Goal: Transaction & Acquisition: Purchase product/service

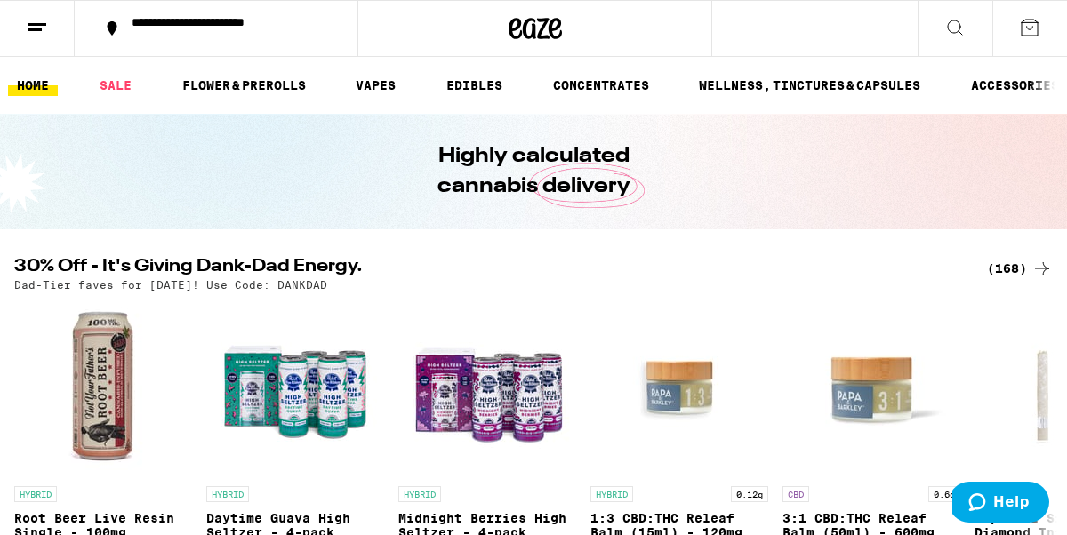
click at [177, 32] on div "**********" at bounding box center [227, 28] width 208 height 25
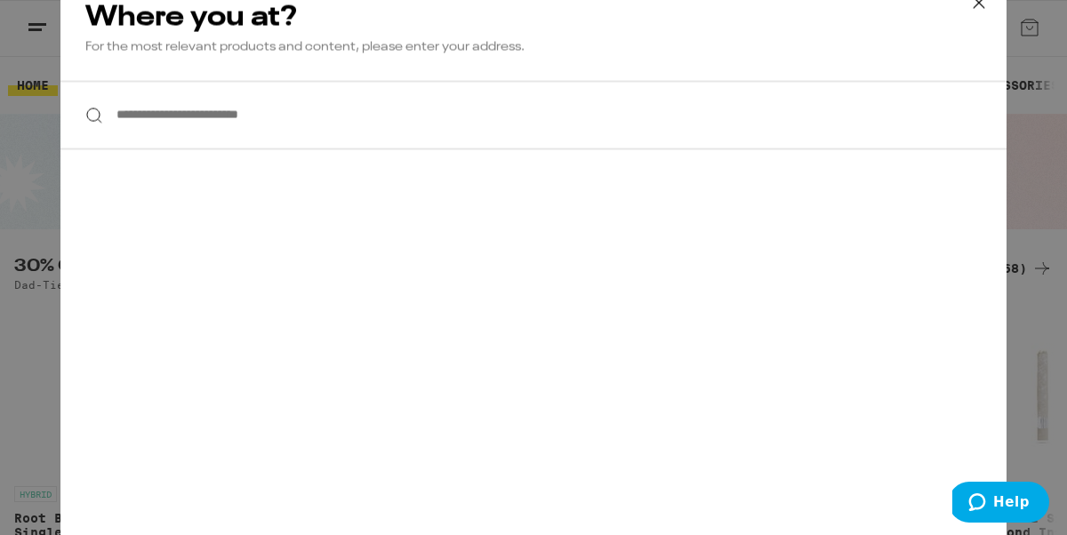
click at [158, 114] on input "**********" at bounding box center [533, 115] width 946 height 68
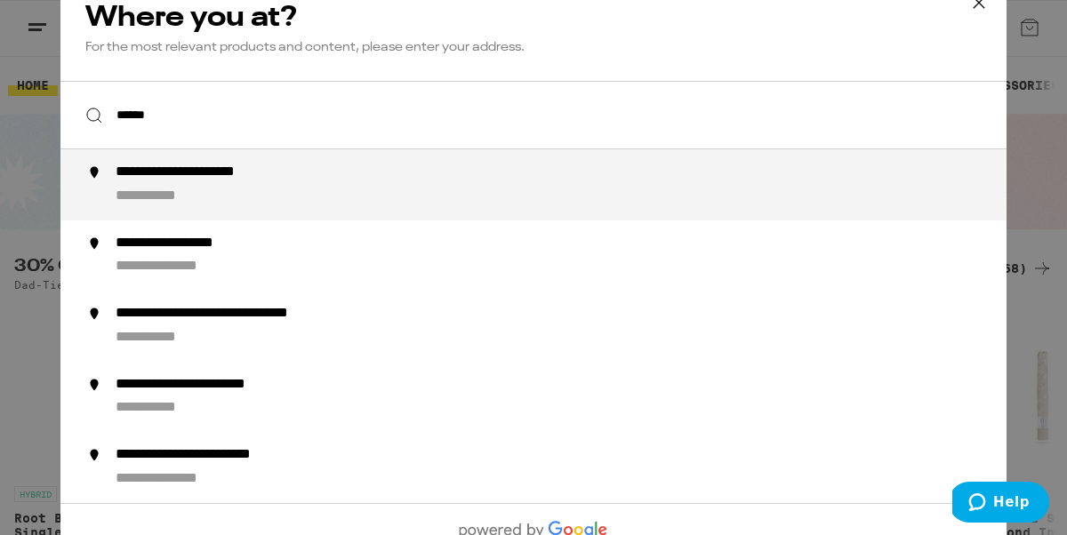
click at [158, 197] on div "**********" at bounding box center [166, 197] width 101 height 19
type input "**********"
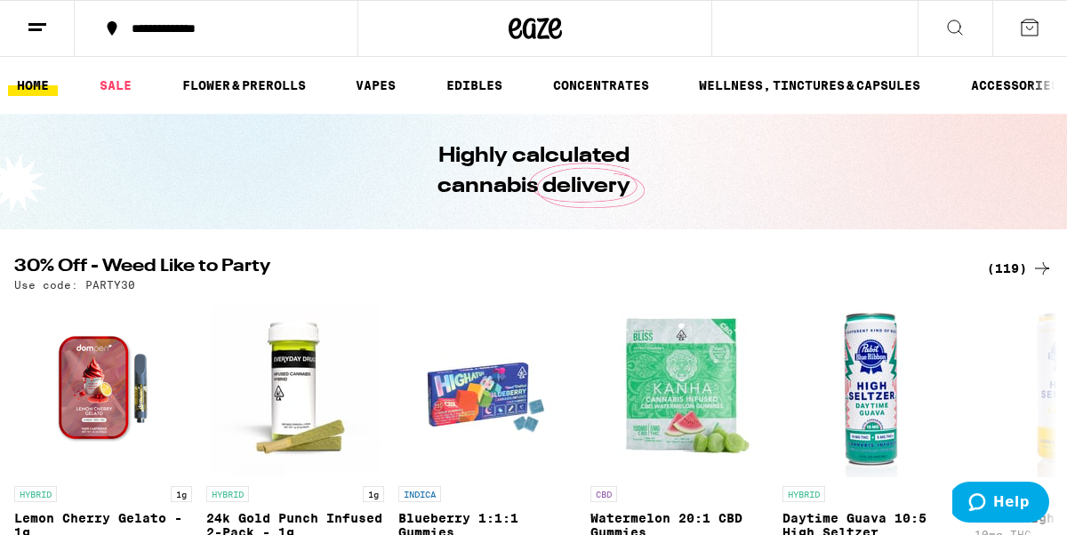
click at [1007, 266] on div "(119)" at bounding box center [1020, 268] width 66 height 21
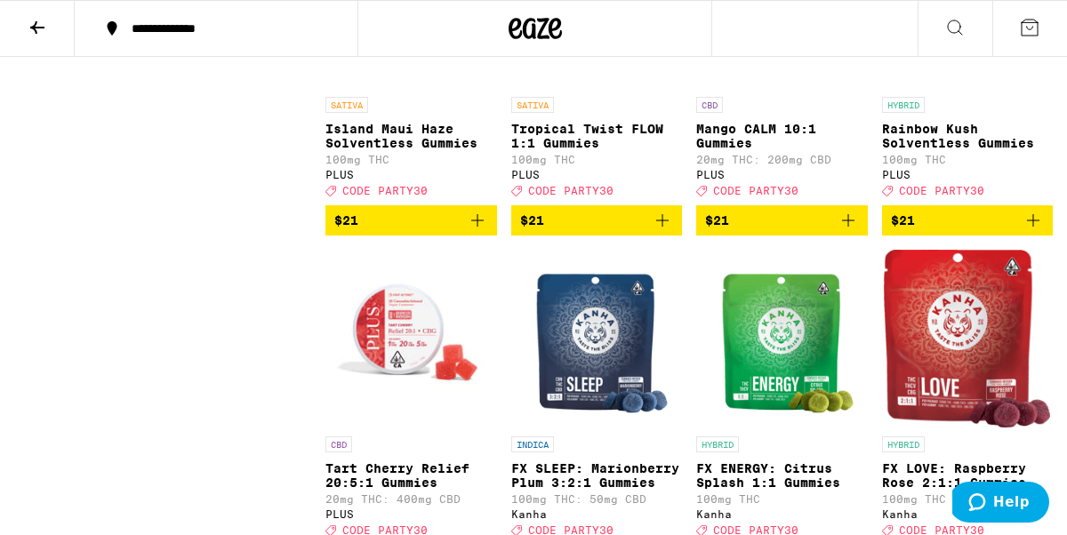
scroll to position [4398, 0]
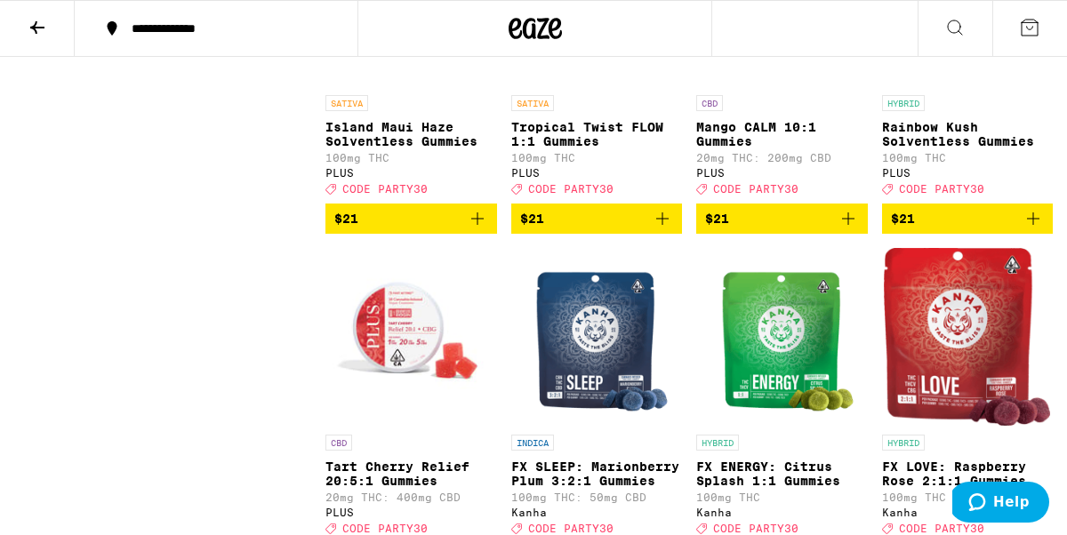
click at [660, 229] on icon "Add to bag" at bounding box center [662, 218] width 21 height 21
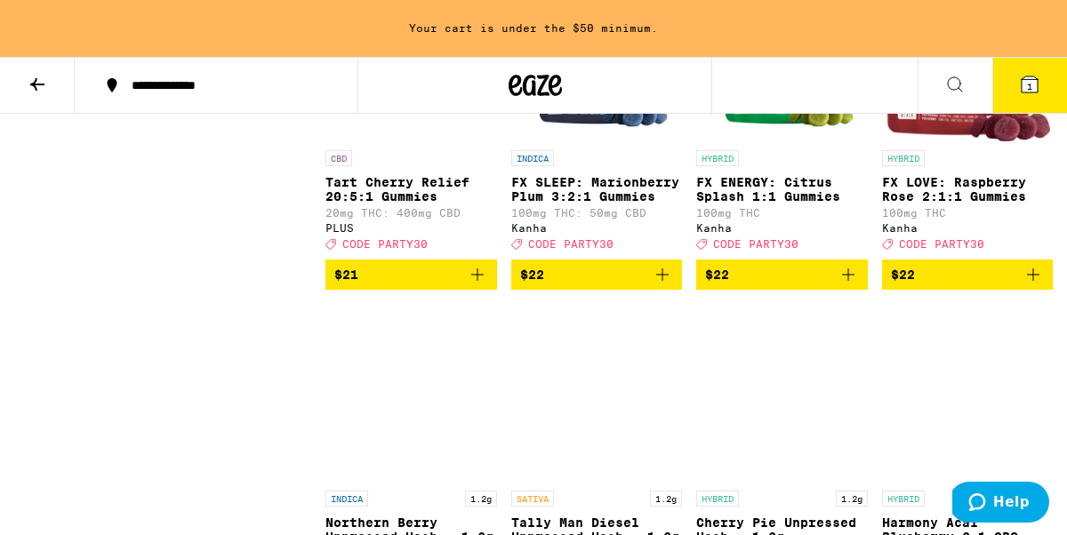
scroll to position [4777, 0]
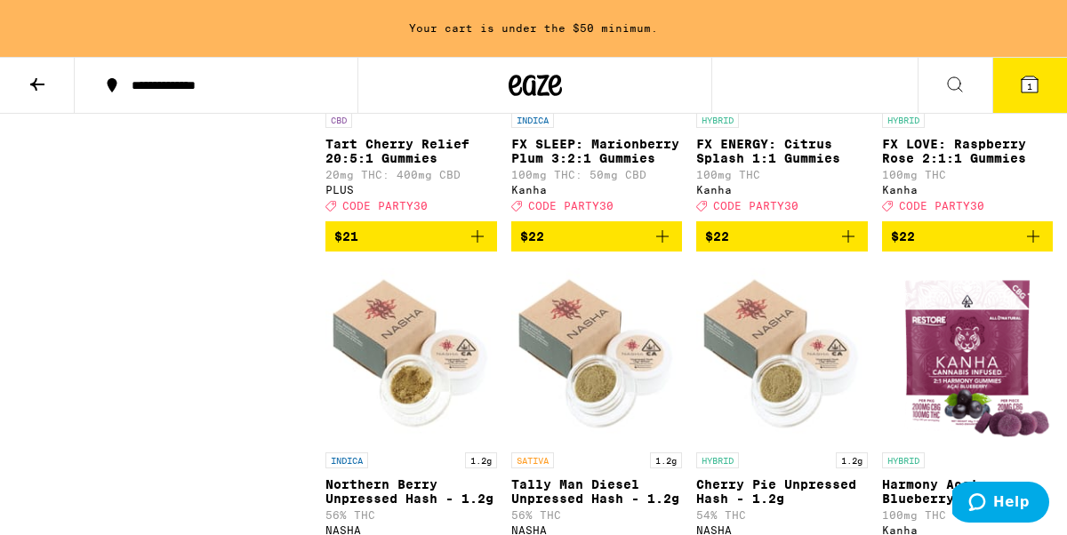
click at [481, 247] on icon "Add to bag" at bounding box center [477, 236] width 21 height 21
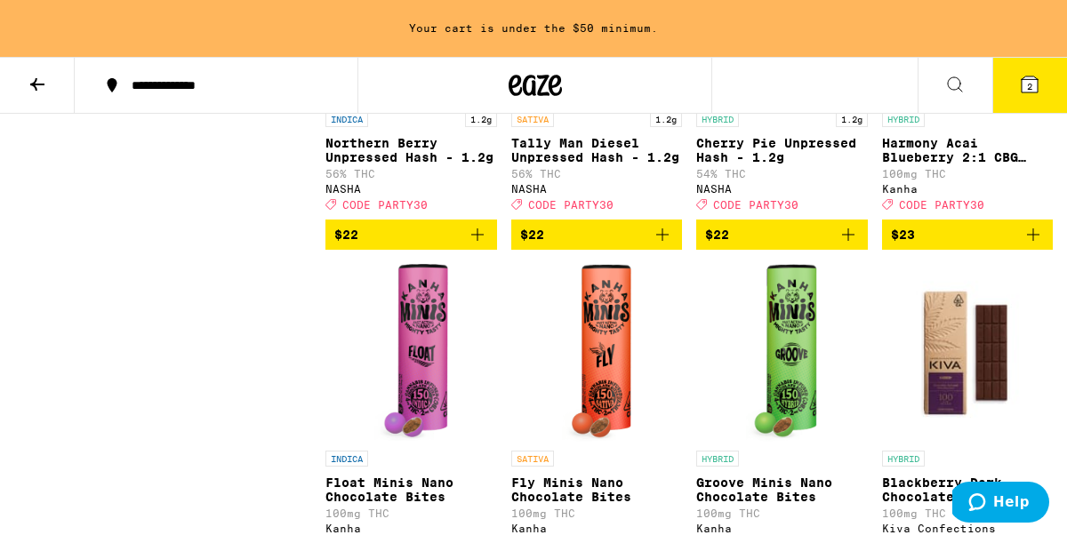
scroll to position [5113, 0]
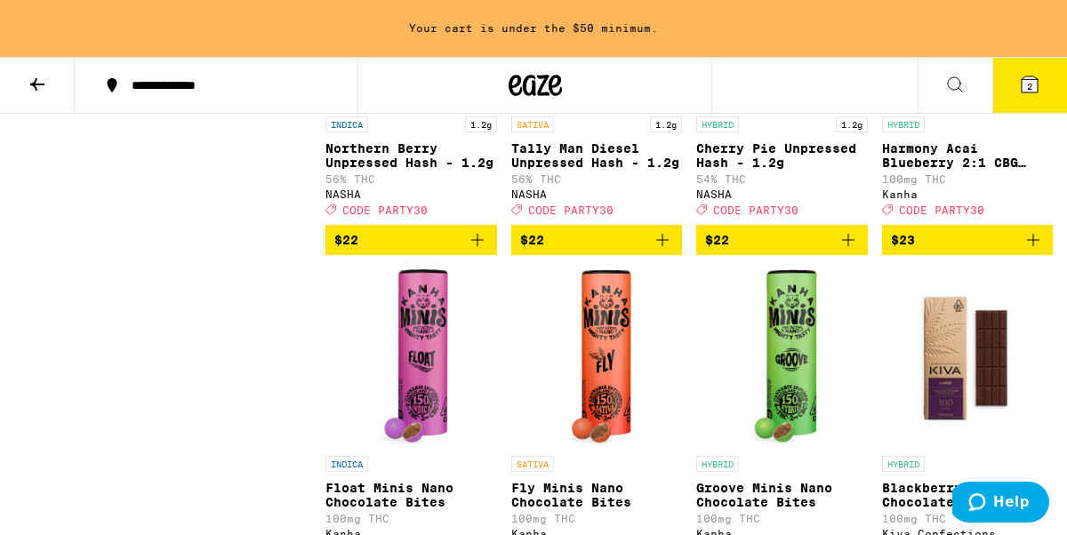
click at [667, 251] on icon "Add to bag" at bounding box center [662, 239] width 21 height 21
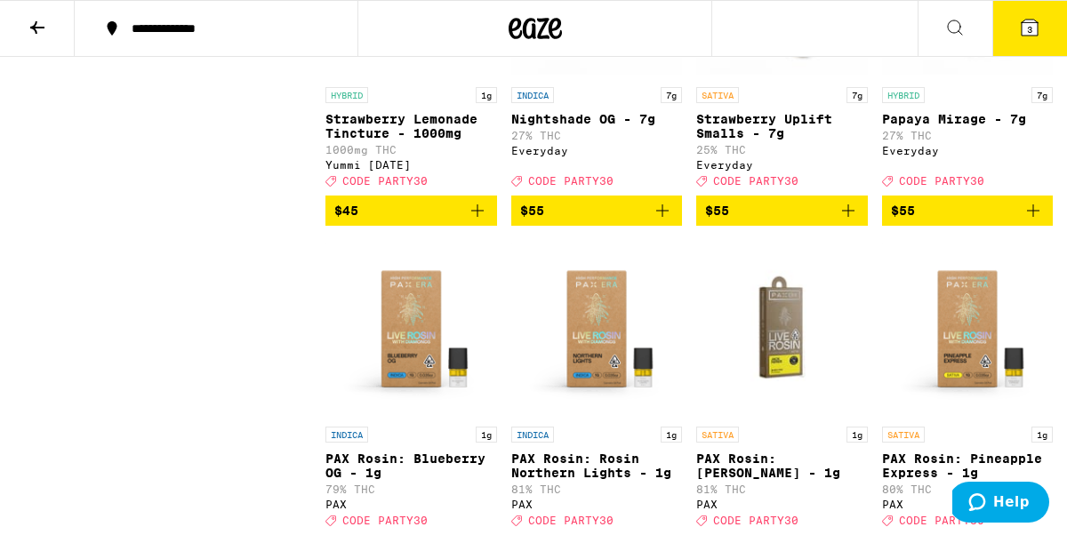
scroll to position [9493, 0]
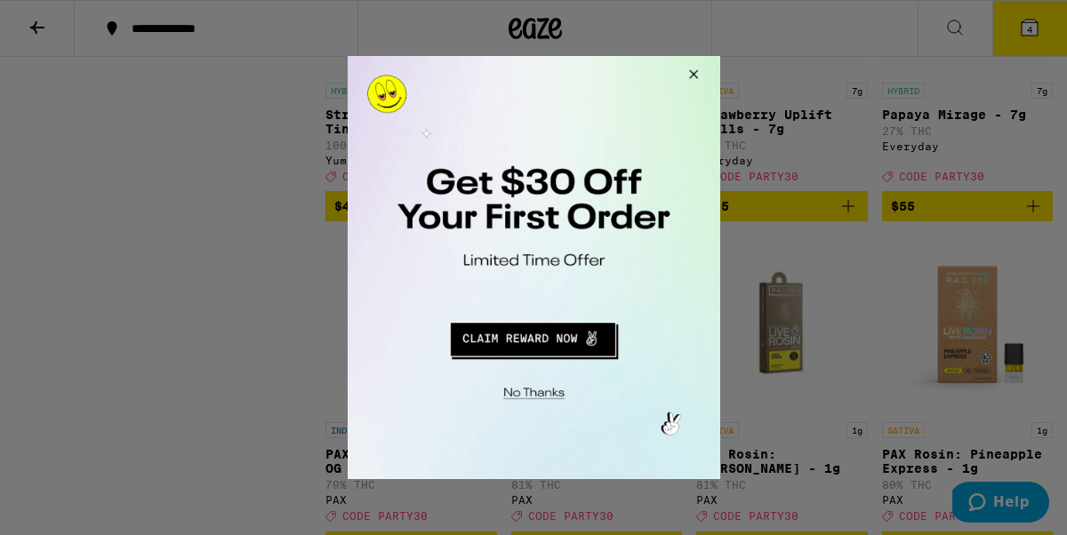
click at [519, 395] on button "Close Modal" at bounding box center [530, 391] width 362 height 28
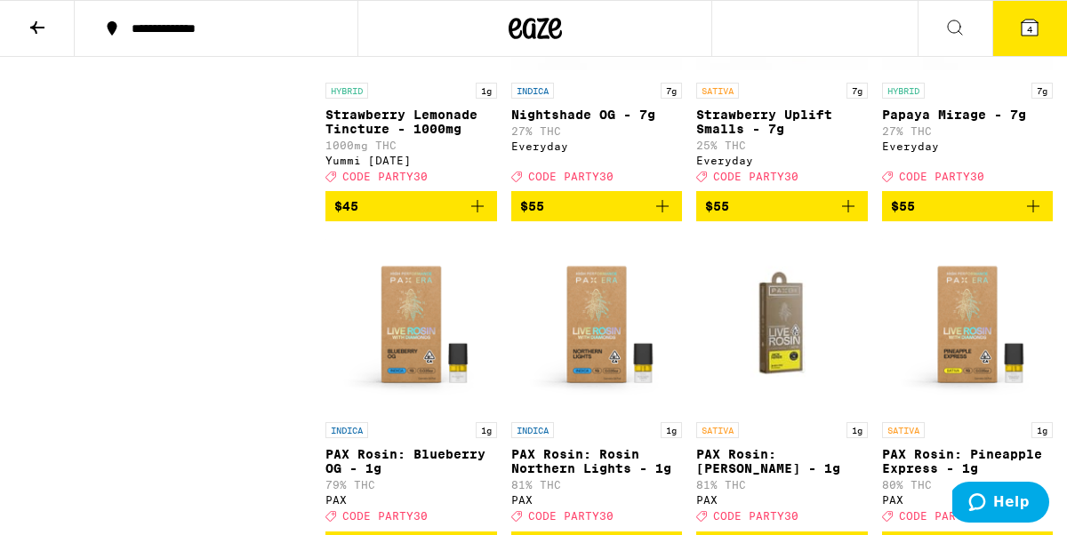
click at [1030, 24] on span "4" at bounding box center [1029, 29] width 5 height 11
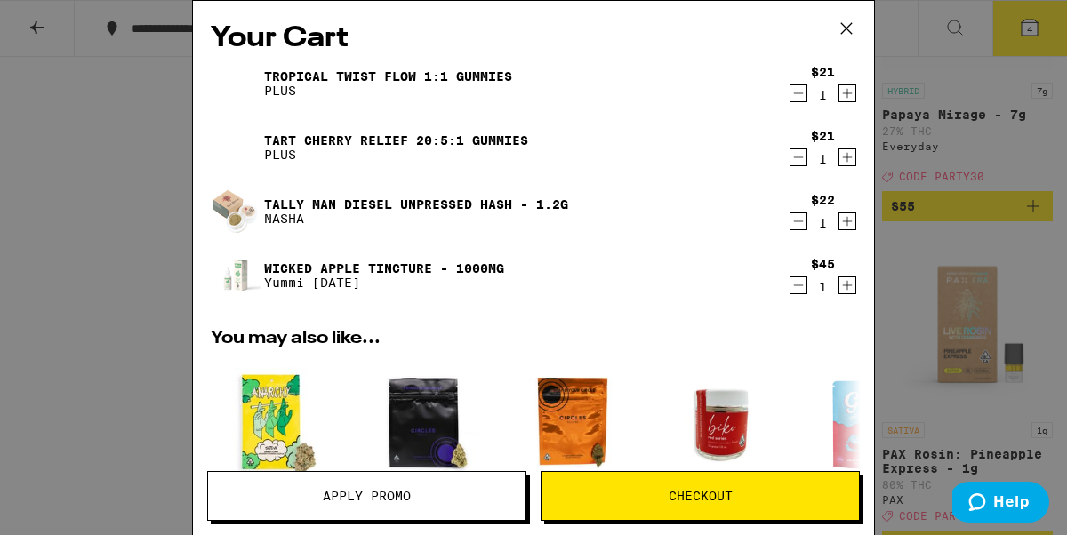
click at [249, 494] on span "Apply Promo" at bounding box center [366, 496] width 317 height 12
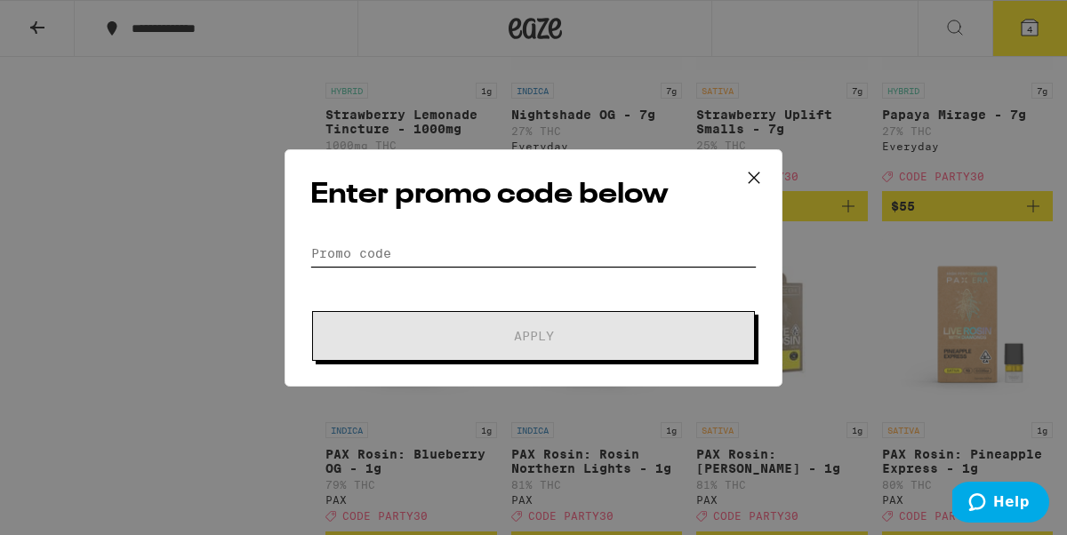
click at [340, 250] on input "Promo Code" at bounding box center [533, 253] width 446 height 27
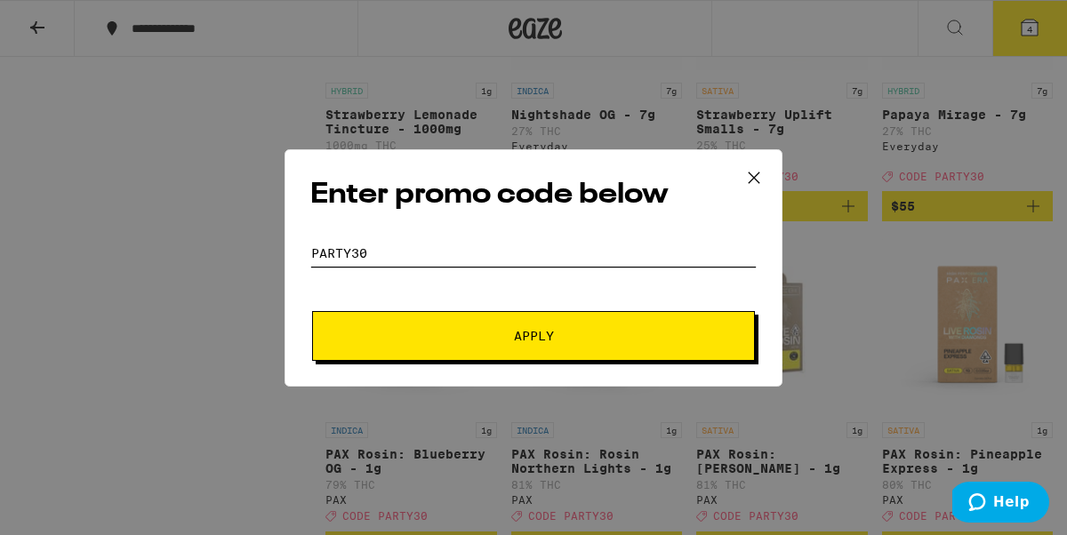
type input "party30"
click at [421, 330] on span "Apply" at bounding box center [533, 336] width 320 height 12
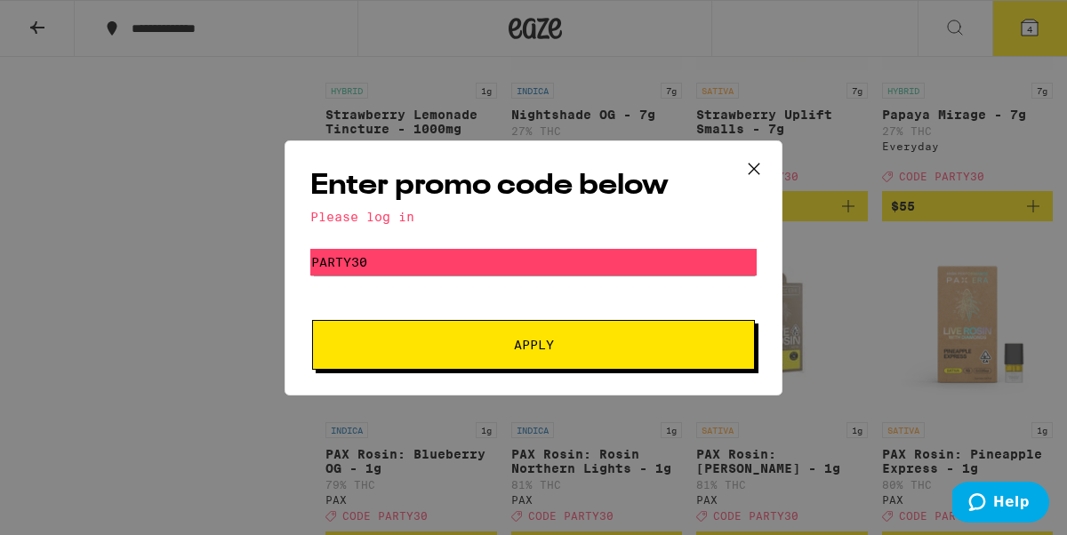
click at [756, 166] on icon at bounding box center [754, 169] width 27 height 27
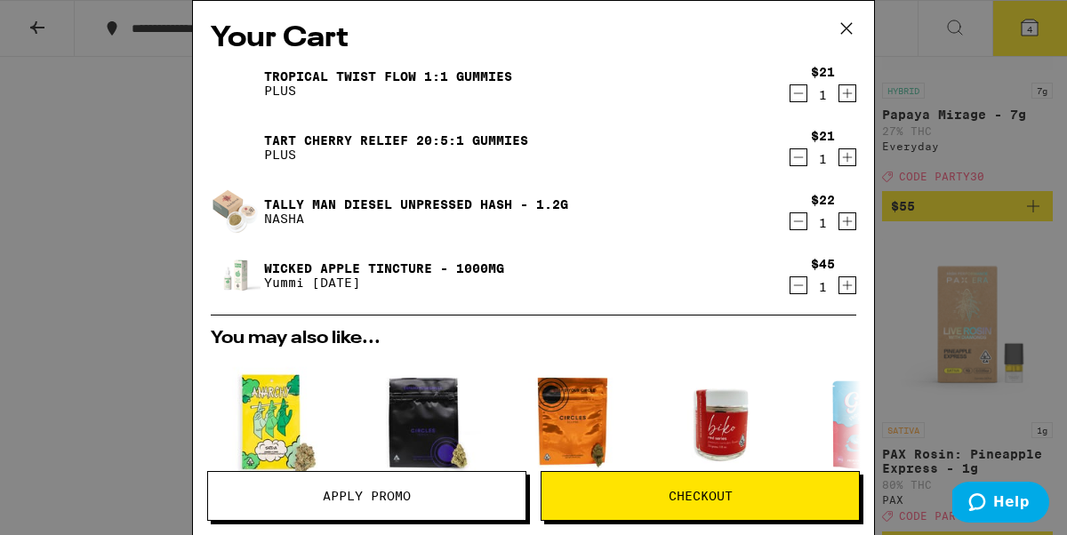
click at [134, 206] on div "Your Cart Tropical Twist FLOW 1:1 Gummies PLUS $21 1 Tart Cherry Relief 20:5:1 …" at bounding box center [533, 267] width 1067 height 535
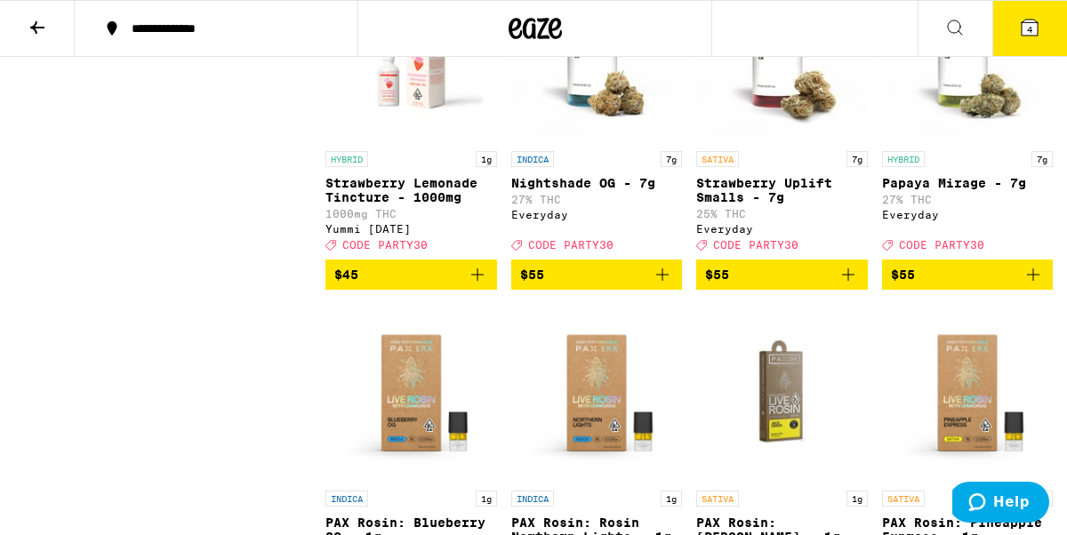
scroll to position [10828, 0]
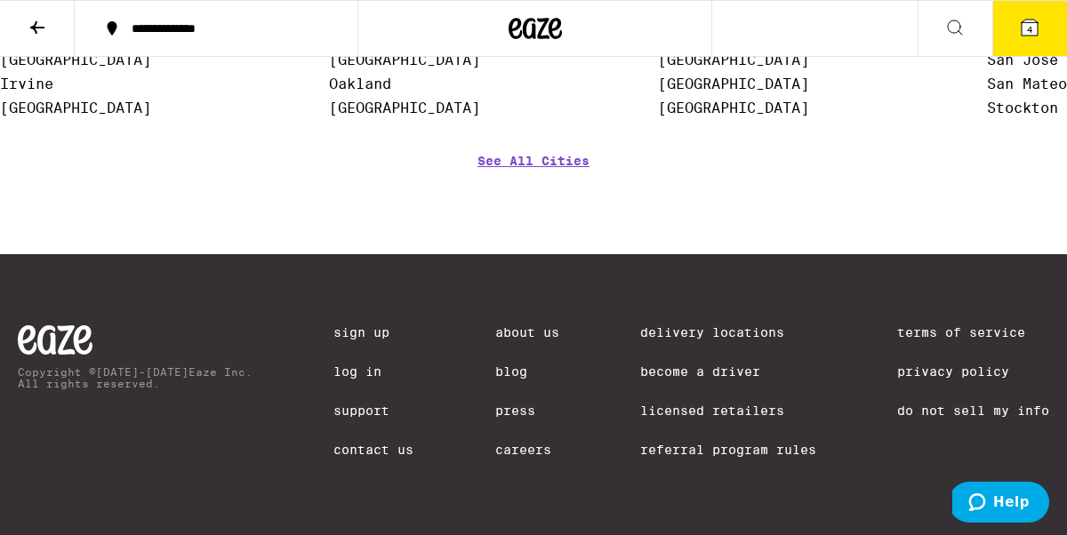
click at [337, 367] on link "Log In" at bounding box center [373, 371] width 80 height 14
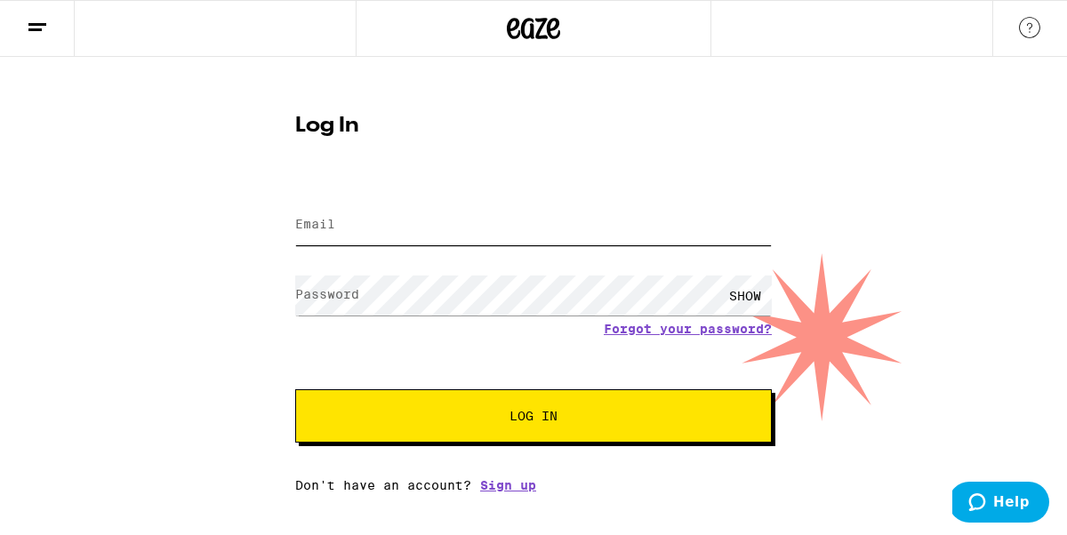
click at [382, 217] on input "Email" at bounding box center [533, 225] width 476 height 40
type input "[PERSON_NAME][EMAIL_ADDRESS][DOMAIN_NAME]"
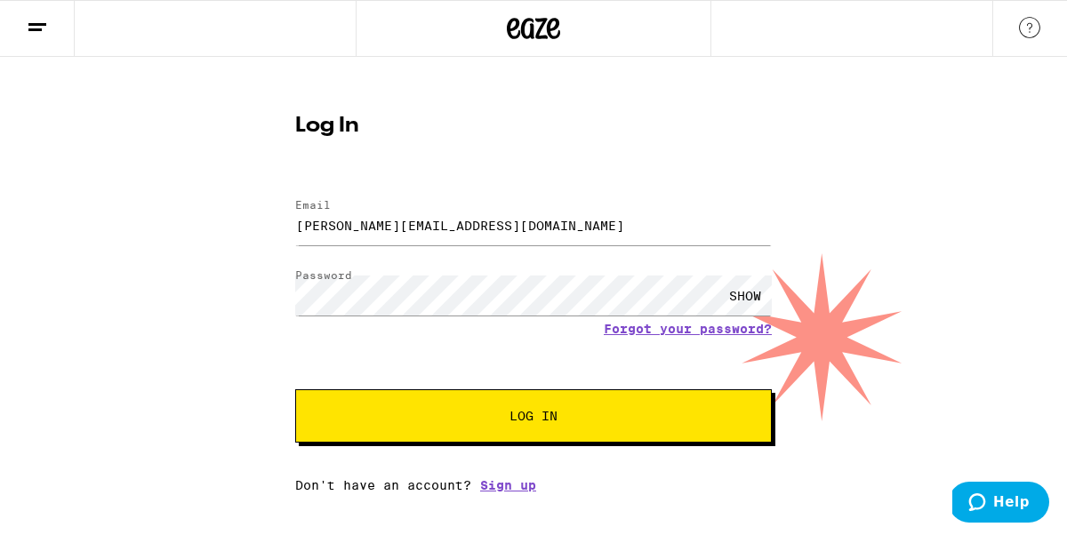
click at [452, 415] on span "Log In" at bounding box center [533, 416] width 332 height 12
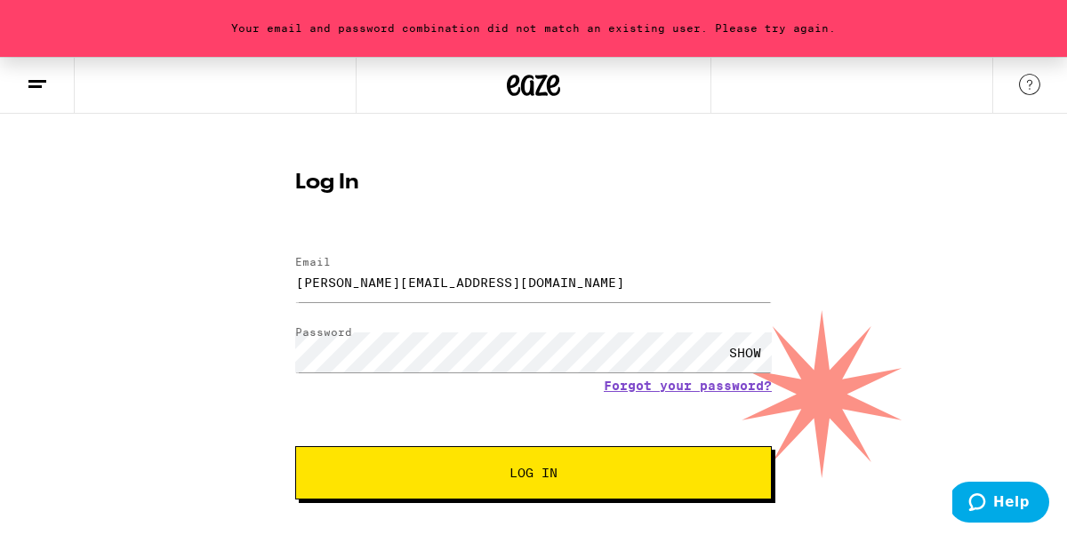
click at [499, 479] on span "Log In" at bounding box center [533, 473] width 332 height 12
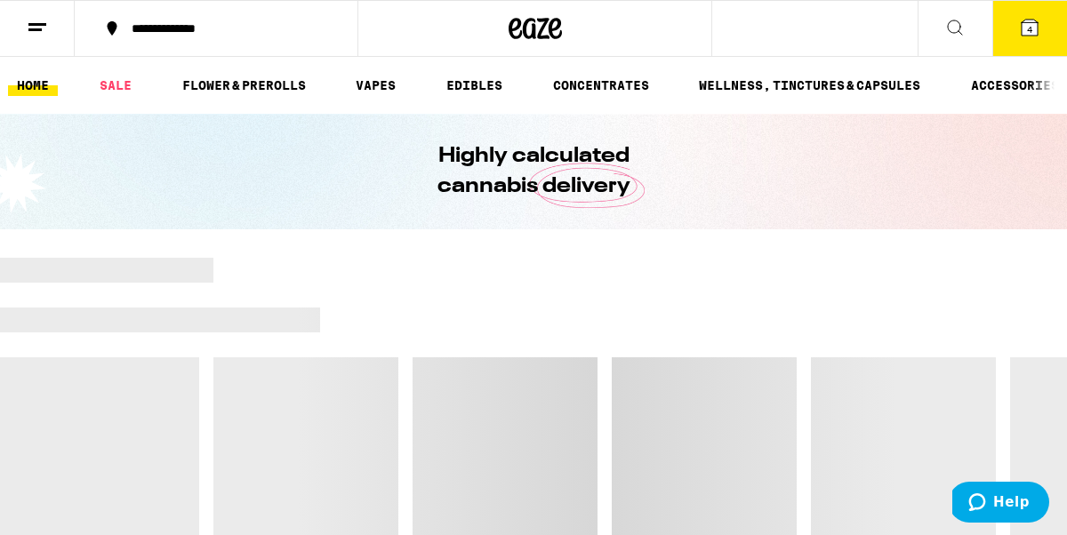
click at [1006, 37] on button "4" at bounding box center [1029, 28] width 75 height 55
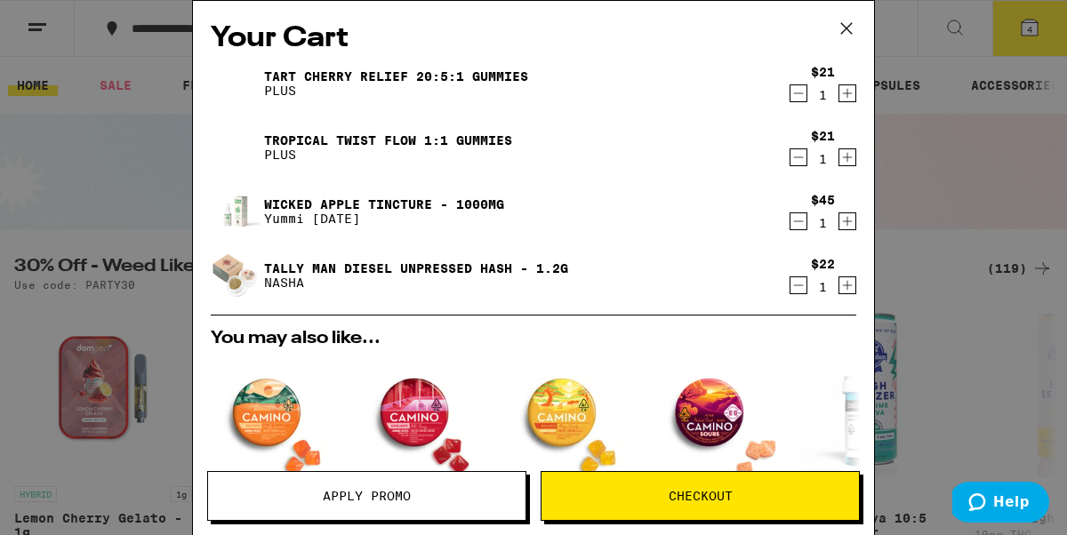
click at [278, 487] on button "Apply Promo" at bounding box center [366, 496] width 319 height 50
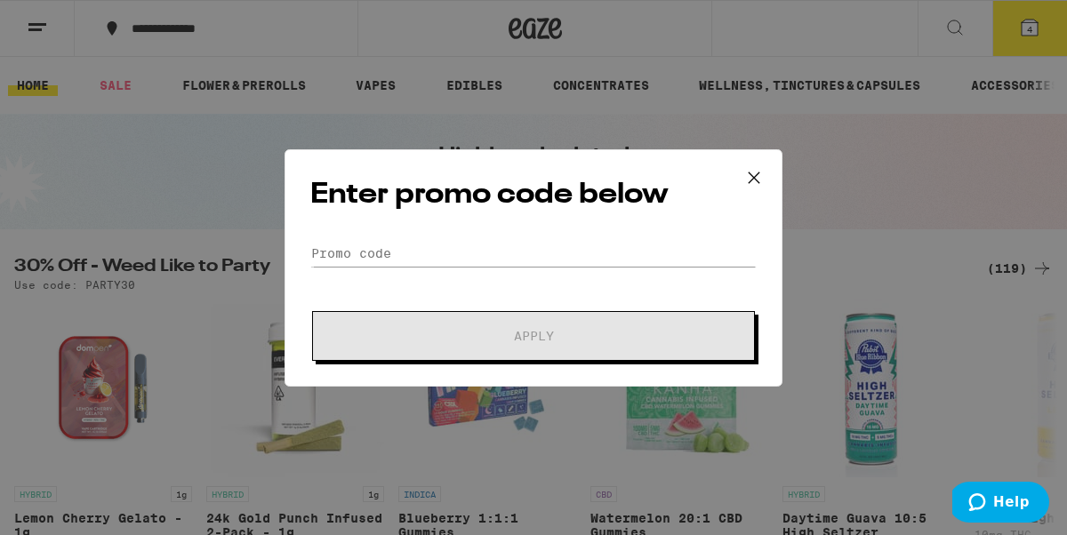
click at [343, 224] on div "Enter promo code below Promo Code Apply" at bounding box center [533, 267] width 498 height 237
click at [333, 246] on input "Promo Code" at bounding box center [533, 253] width 446 height 27
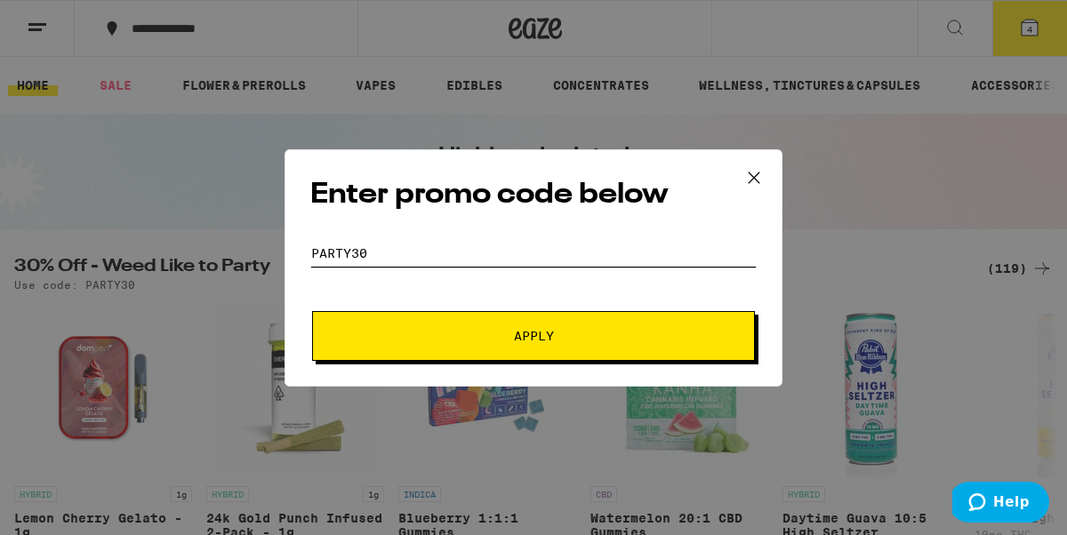
type input "party30"
click at [468, 335] on span "Apply" at bounding box center [533, 336] width 320 height 12
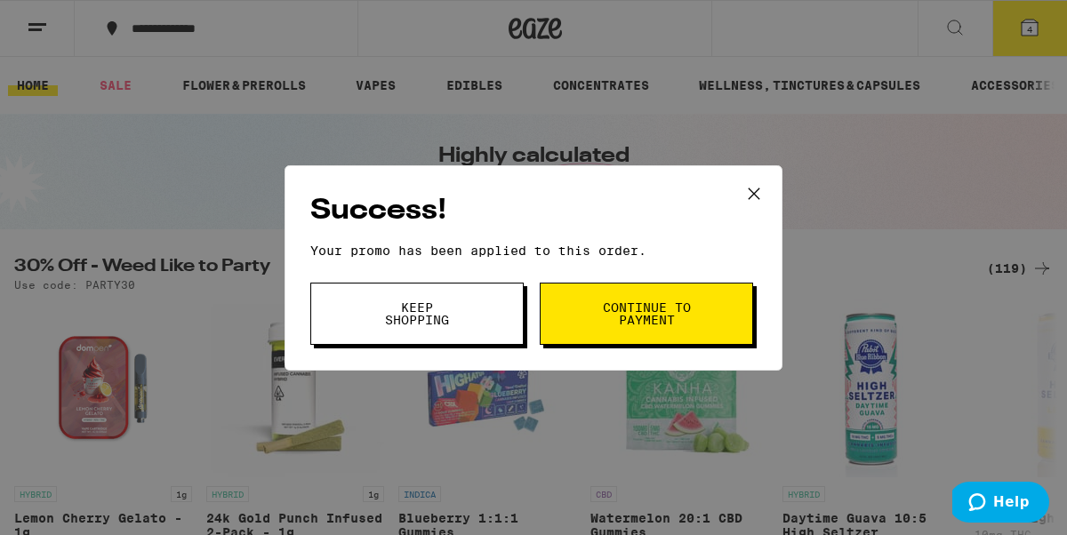
click at [596, 332] on button "Continue to payment" at bounding box center [646, 314] width 213 height 62
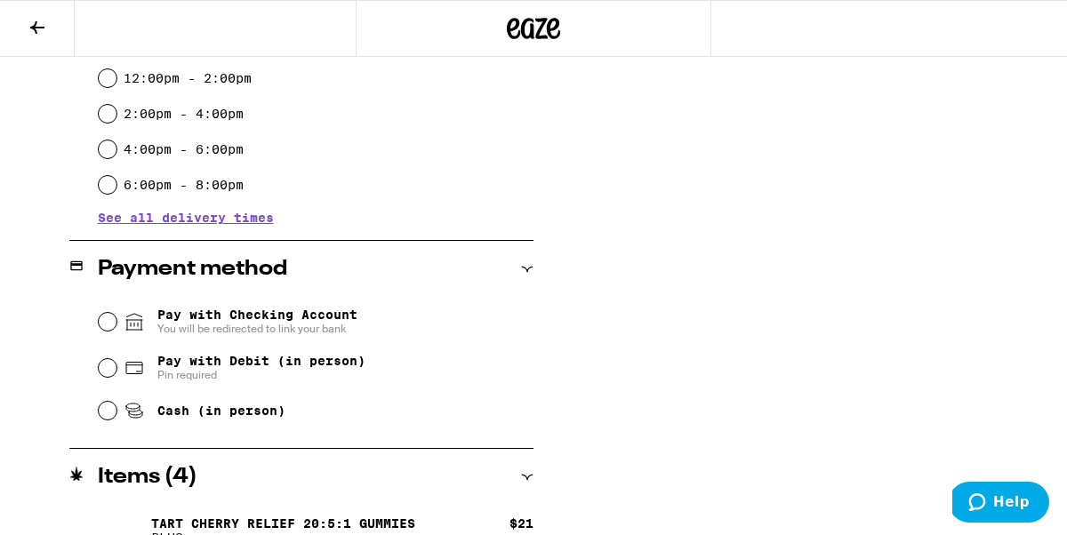
scroll to position [556, 0]
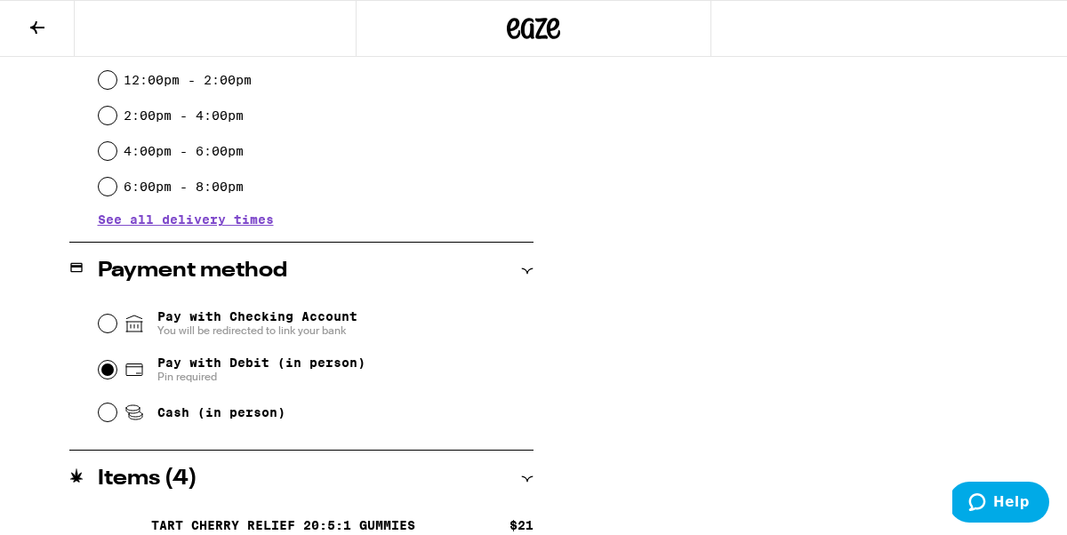
click at [103, 375] on input "Pay with Debit (in person) Pin required" at bounding box center [108, 370] width 18 height 18
radio input "true"
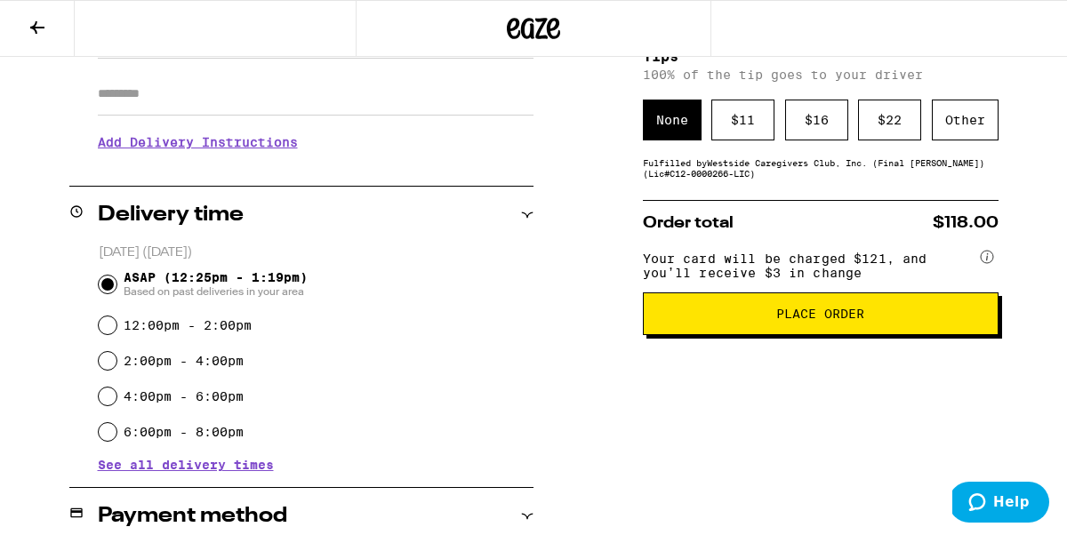
scroll to position [312, 0]
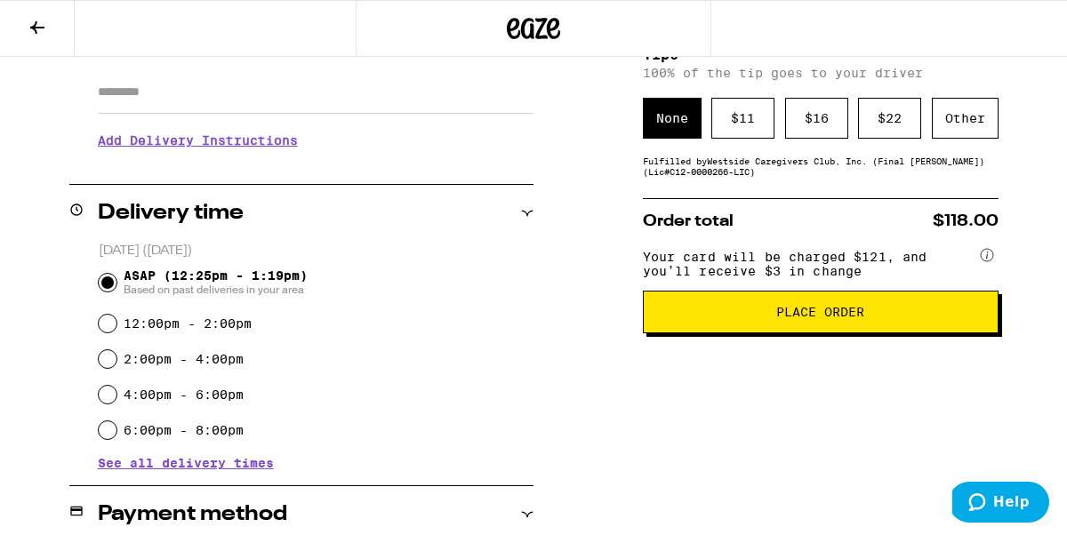
click at [802, 312] on button "Place Order" at bounding box center [821, 312] width 356 height 43
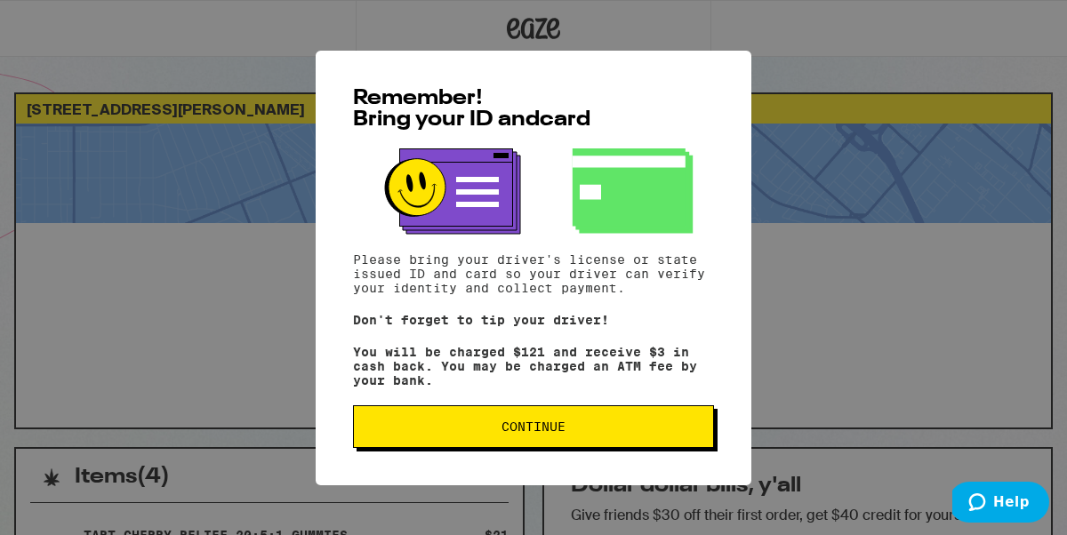
click at [452, 433] on span "Continue" at bounding box center [533, 426] width 331 height 12
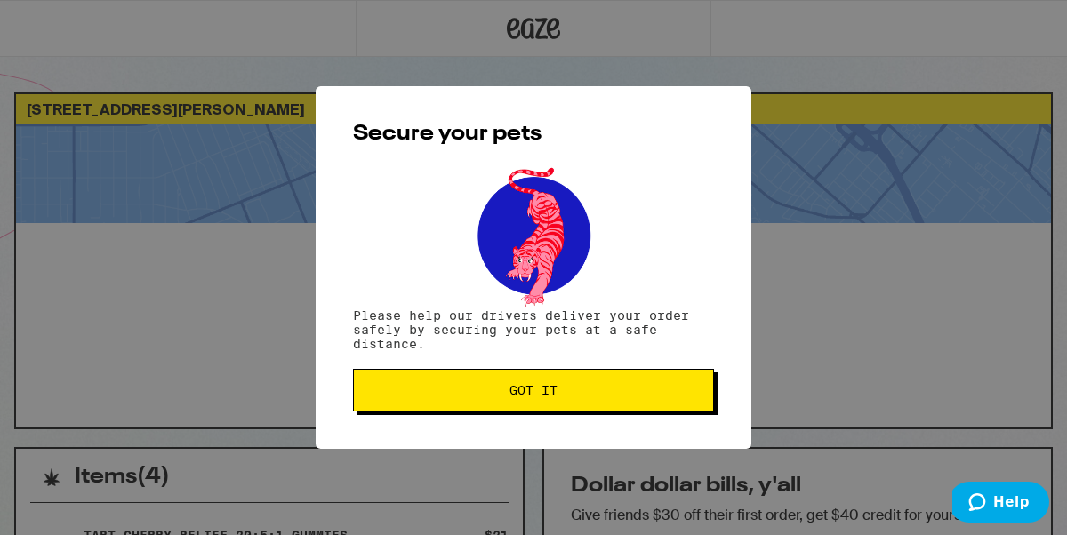
click at [580, 388] on span "Got it" at bounding box center [533, 390] width 331 height 12
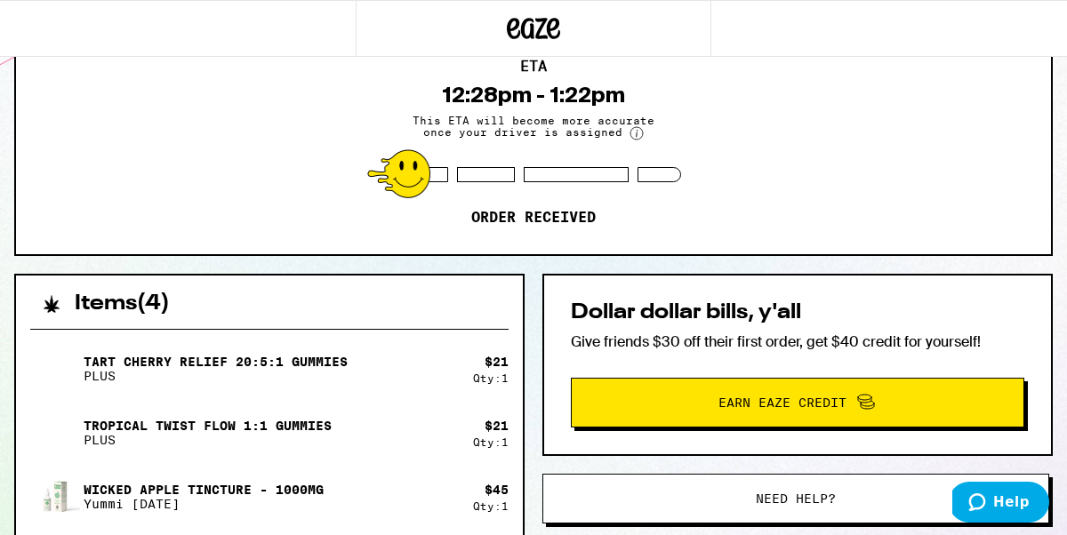
scroll to position [169, 0]
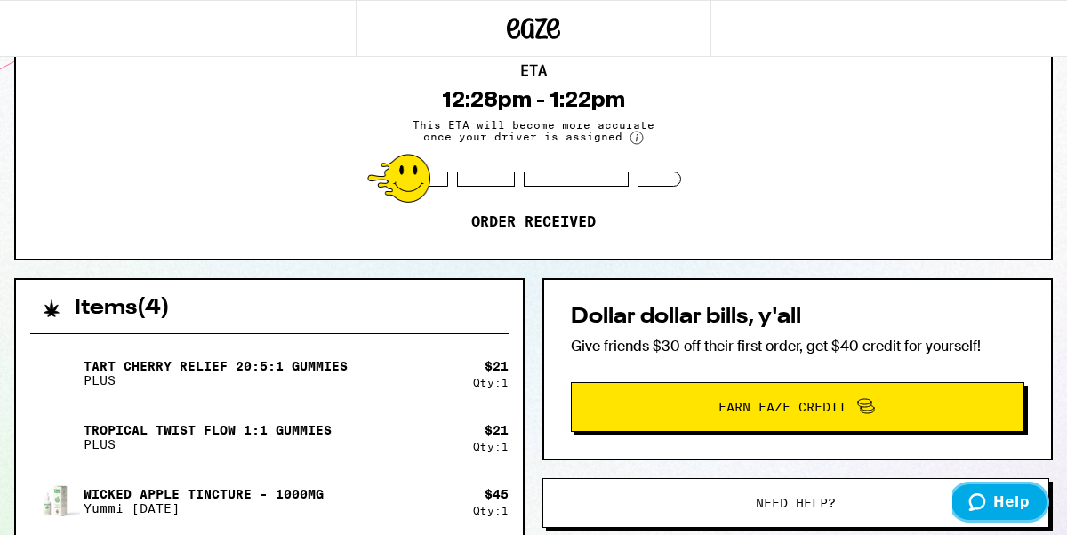
click at [993, 497] on span "Help" at bounding box center [980, 502] width 25 height 18
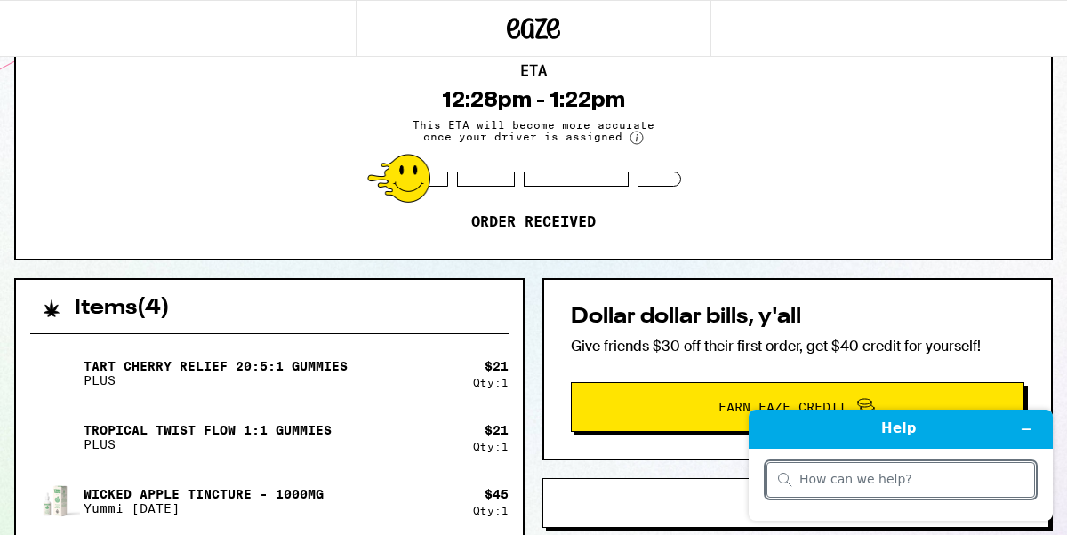
scroll to position [0, 0]
click at [813, 481] on input "search" at bounding box center [911, 480] width 224 height 16
type input "i"
type input "I will not be here after 1:30"
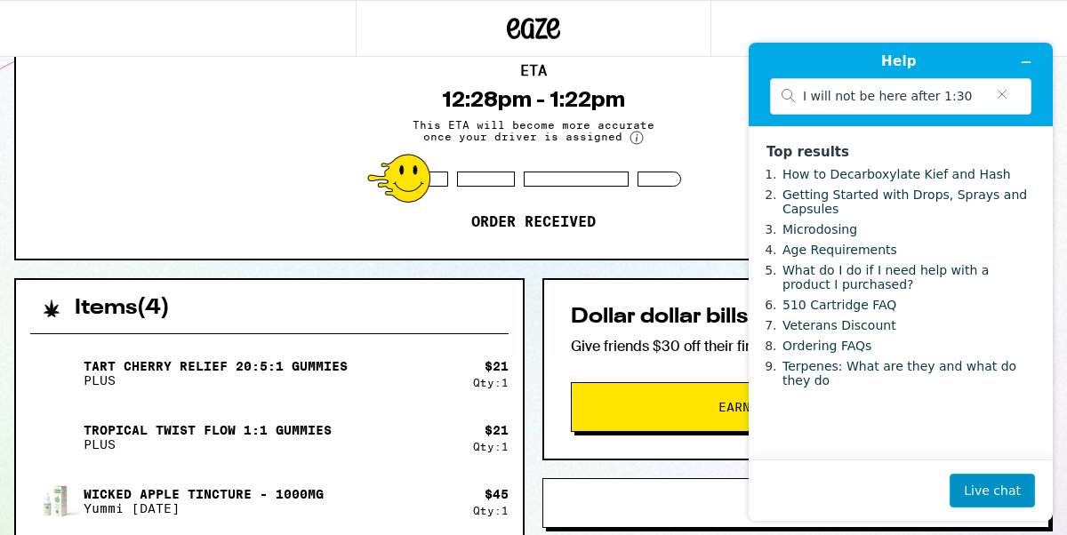
click at [1000, 492] on button "Live chat" at bounding box center [991, 491] width 85 height 34
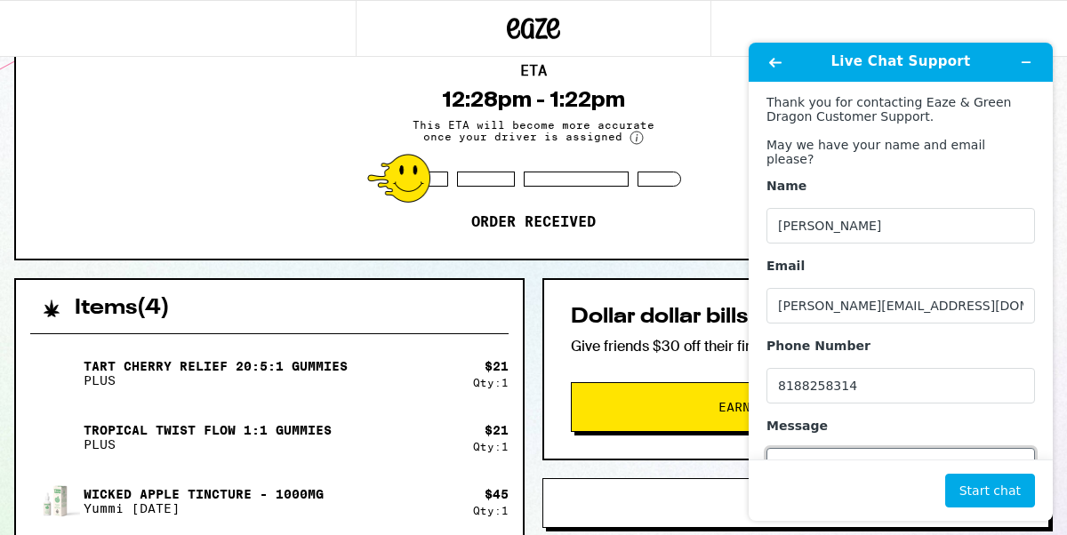
click at [783, 448] on textarea "Message" at bounding box center [900, 498] width 268 height 100
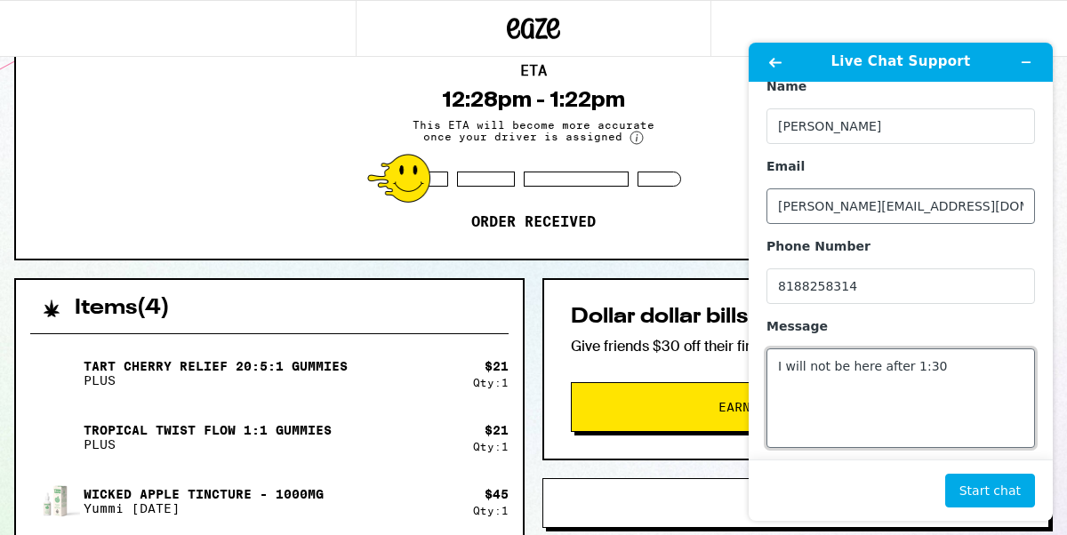
scroll to position [102, 0]
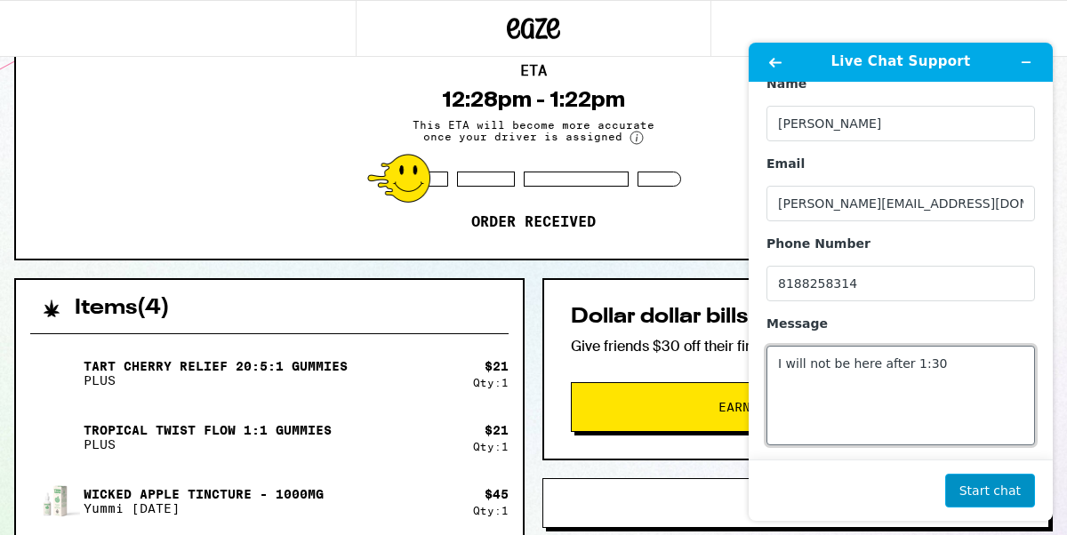
type textarea "I will not be here after 1:30"
click at [974, 484] on button "Start chat" at bounding box center [990, 491] width 90 height 34
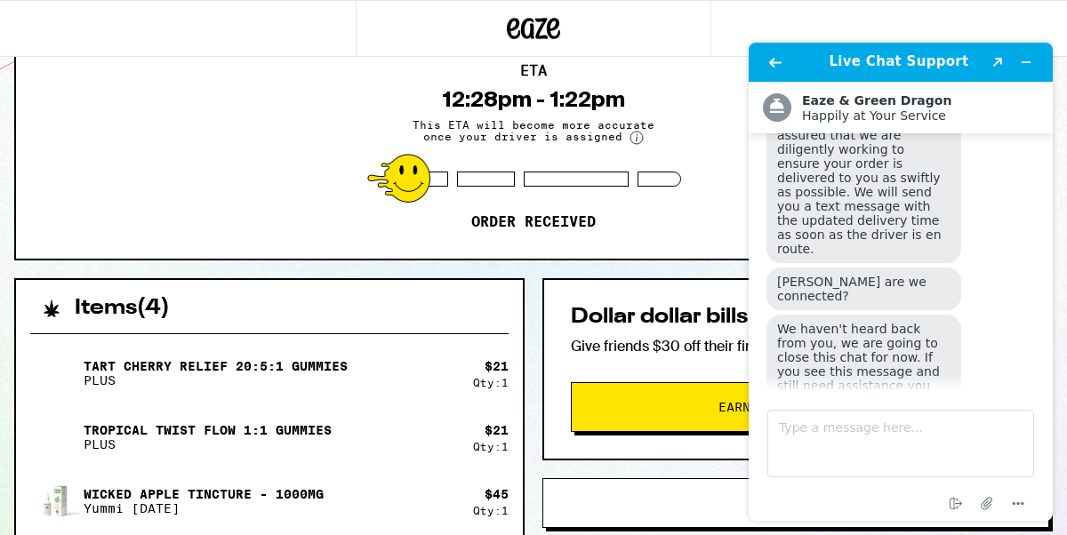
scroll to position [632, 0]
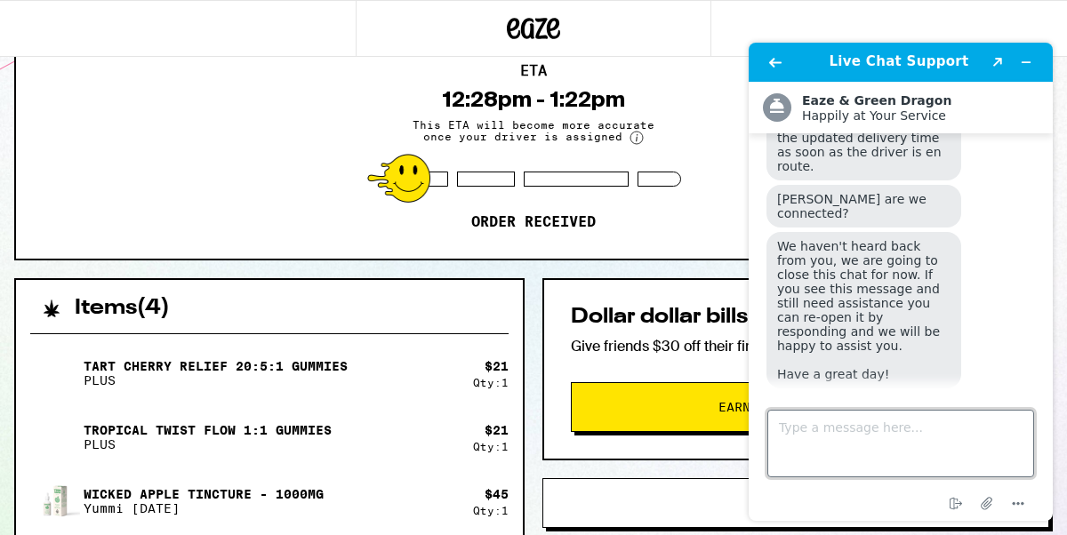
click at [798, 434] on textarea "Type a message here..." at bounding box center [900, 444] width 267 height 68
type textarea "ok thanks"
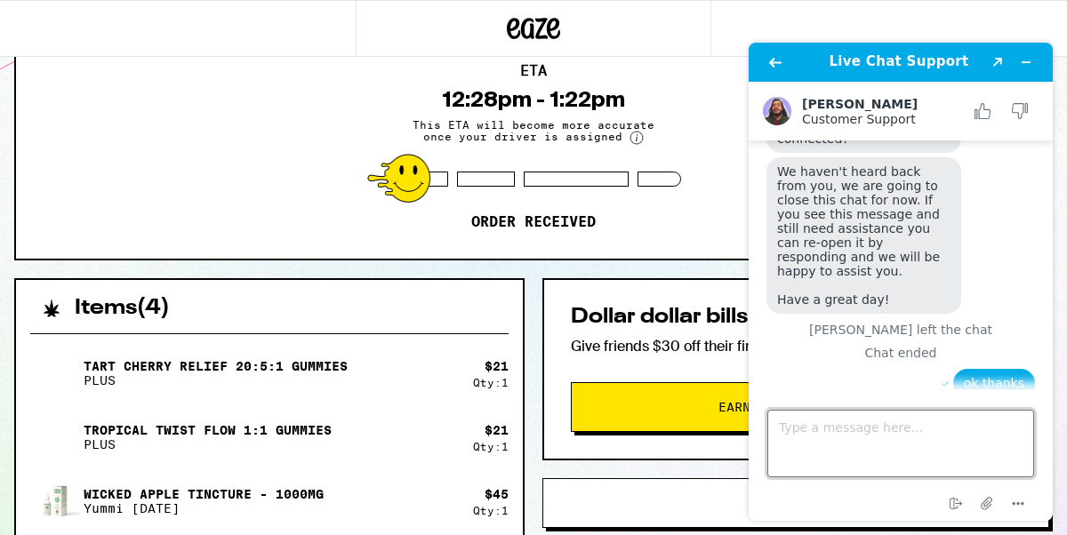
scroll to position [711, 0]
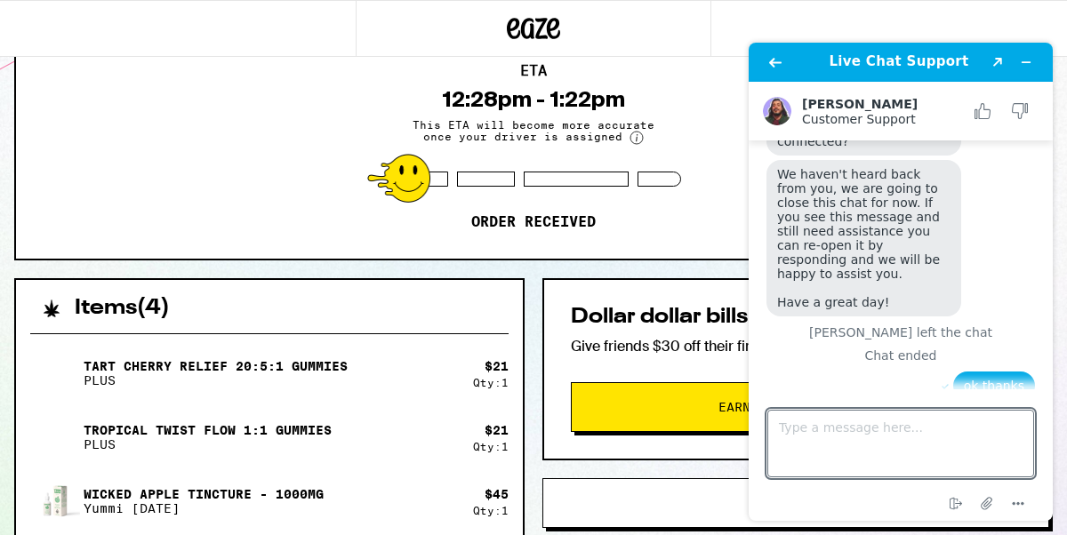
click at [308, 88] on div "ETA 12:28pm - 1:22pm This ETA will become more accurate once your driver is ass…" at bounding box center [533, 156] width 1035 height 204
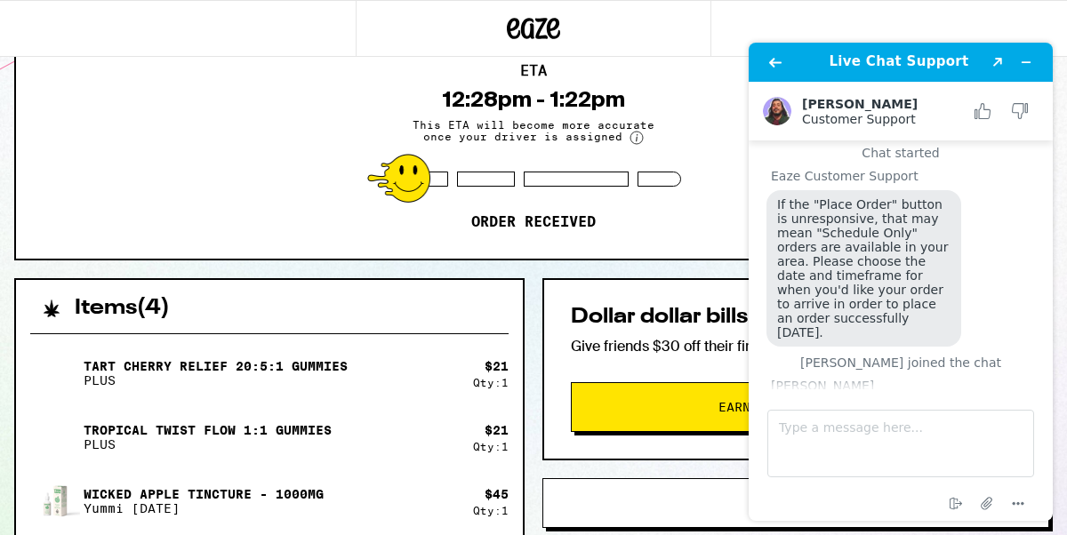
scroll to position [1003, 0]
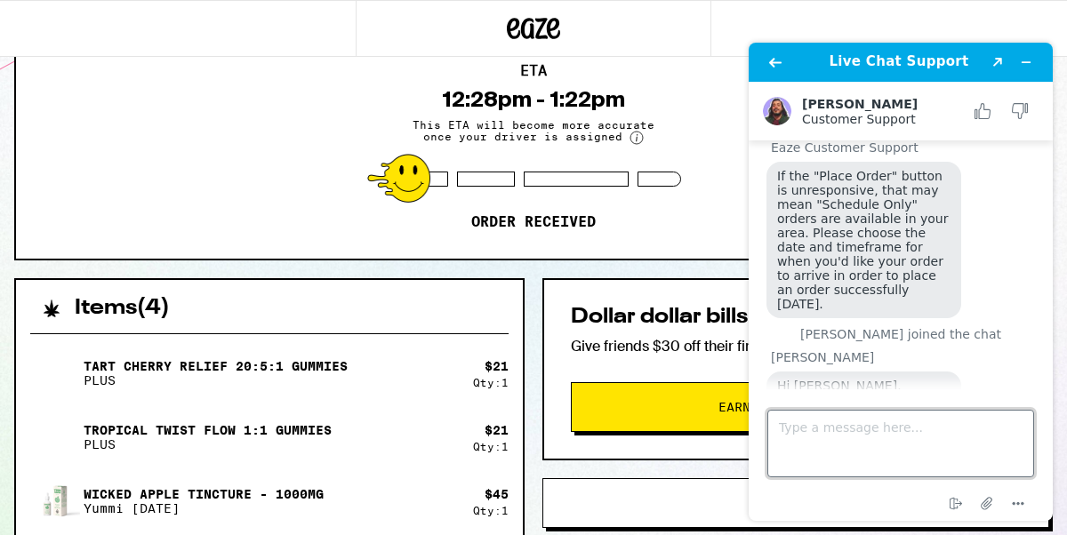
click at [781, 435] on textarea "Type a message here..." at bounding box center [900, 444] width 267 height 68
type textarea "I have to leave my house at 1:30. Should I cancel my order?"
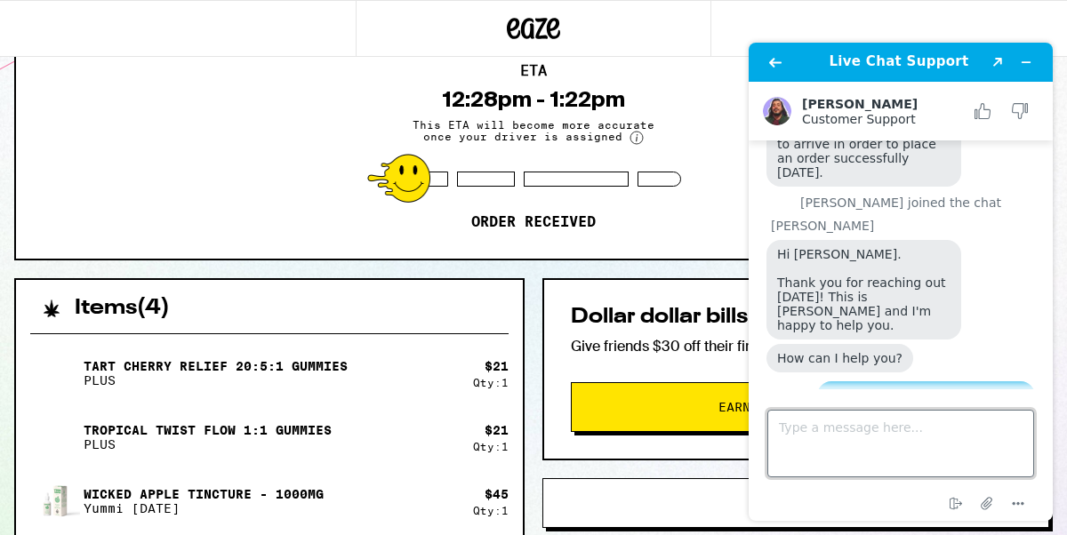
scroll to position [1277, 0]
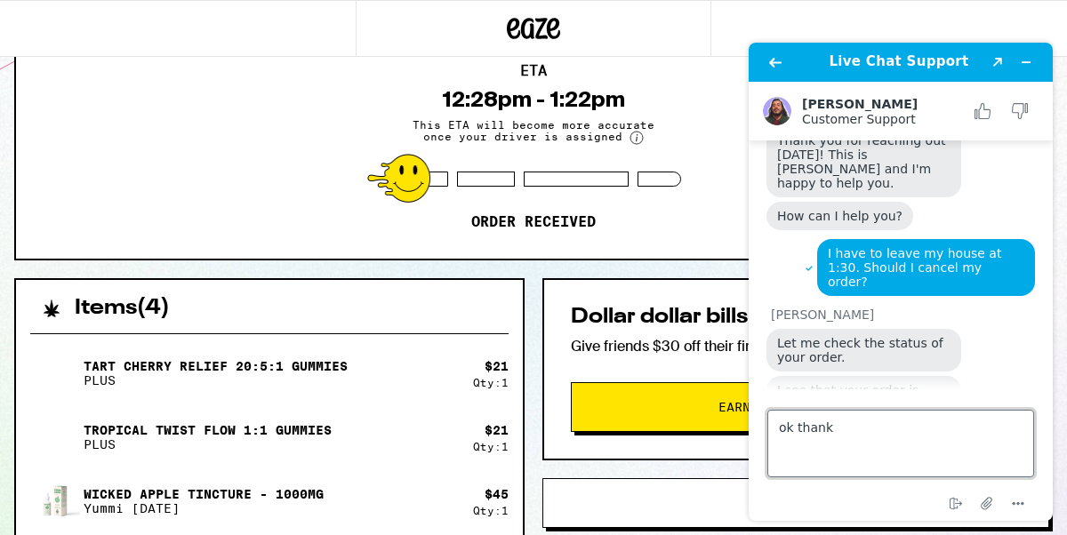
type textarea "ok thanks"
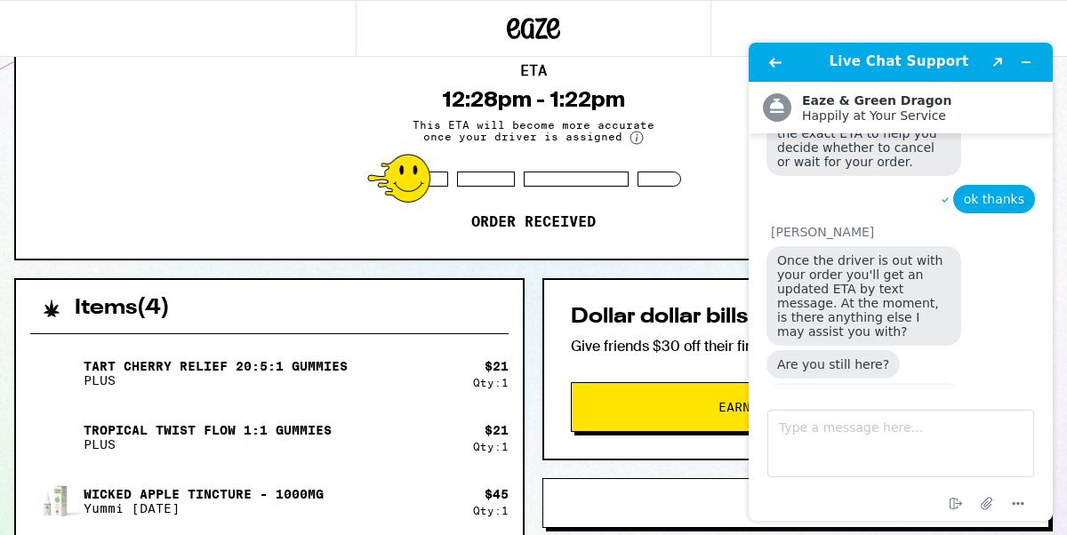
scroll to position [1625, 0]
